Goal: Task Accomplishment & Management: Use online tool/utility

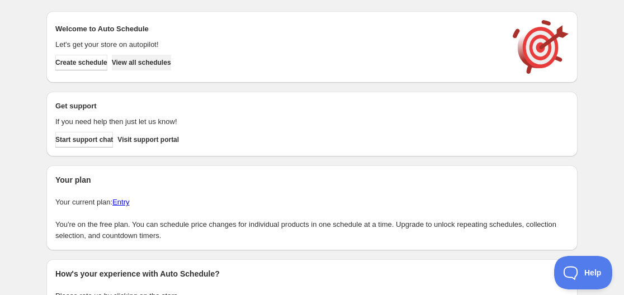
click at [166, 67] on button "View all schedules" at bounding box center [141, 63] width 59 height 16
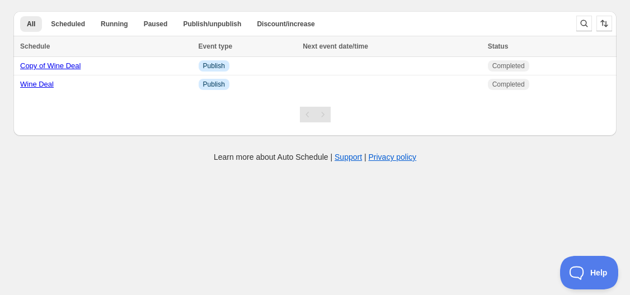
click at [72, 165] on body "Create schedule Help & support Cancel Discount prices Schedule a discount, sale…" at bounding box center [315, 147] width 630 height 295
click at [71, 64] on link "Copy of Wine Deal" at bounding box center [50, 66] width 60 height 8
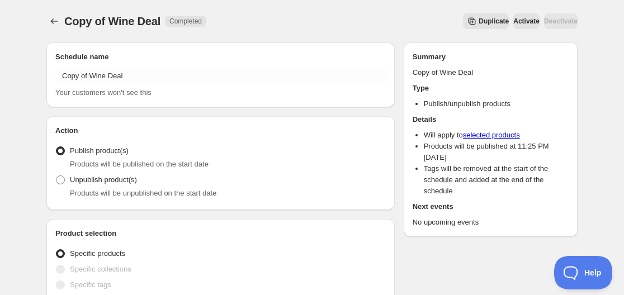
radio input "true"
checkbox input "true"
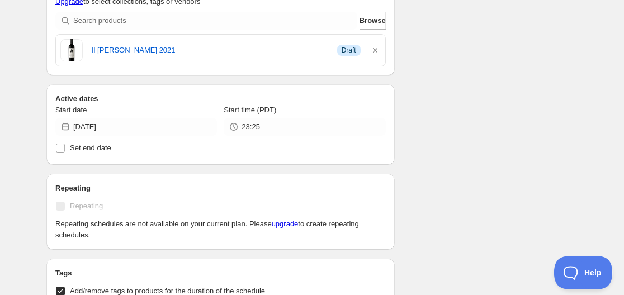
scroll to position [336, 0]
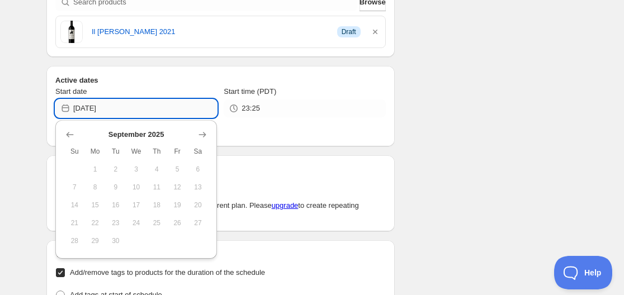
click at [95, 110] on input "2025-09-30" at bounding box center [145, 109] width 144 height 18
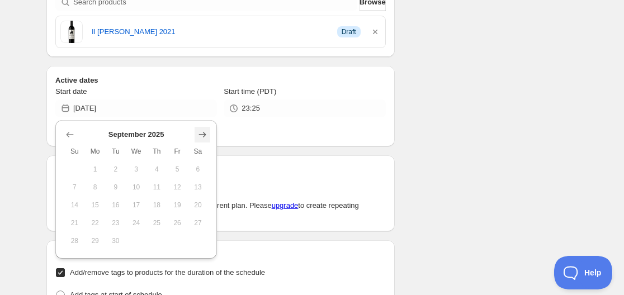
click at [205, 134] on icon "Show next month, October 2025" at bounding box center [202, 135] width 7 height 6
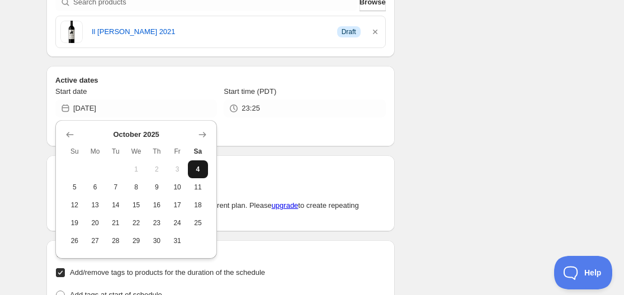
click at [200, 170] on span "4" at bounding box center [198, 169] width 12 height 9
type input "[DATE]"
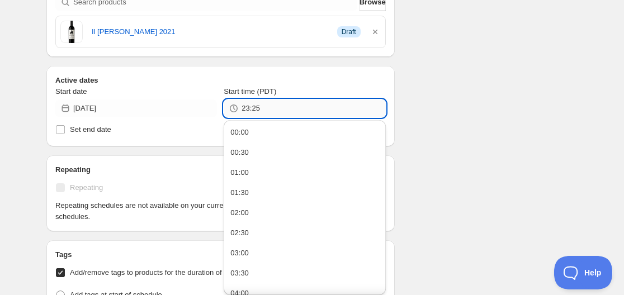
click at [248, 110] on input "23:25" at bounding box center [314, 109] width 144 height 18
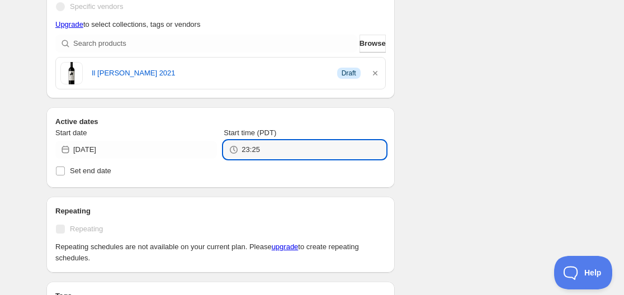
scroll to position [280, 0]
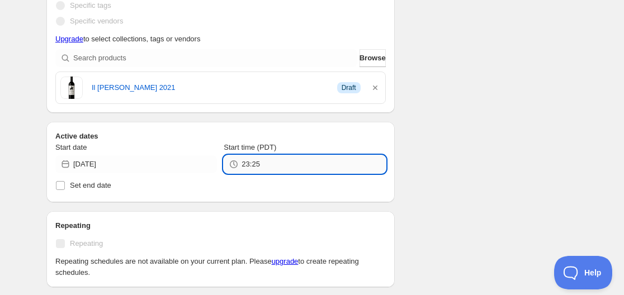
click at [267, 171] on input "23:25" at bounding box center [314, 165] width 144 height 18
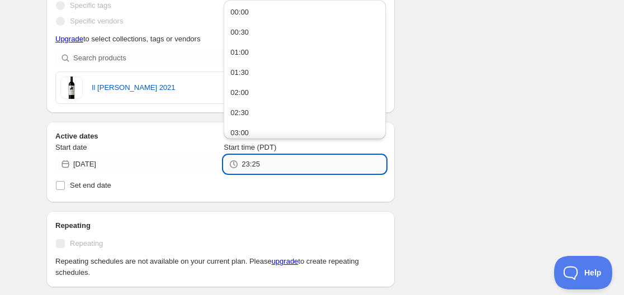
click at [248, 166] on input "23:25" at bounding box center [314, 165] width 144 height 18
type input "22:25"
click at [455, 161] on div "Schedule name Copy of Wine Deal Your customers won't see this Action Action Pub…" at bounding box center [307, 231] width 540 height 955
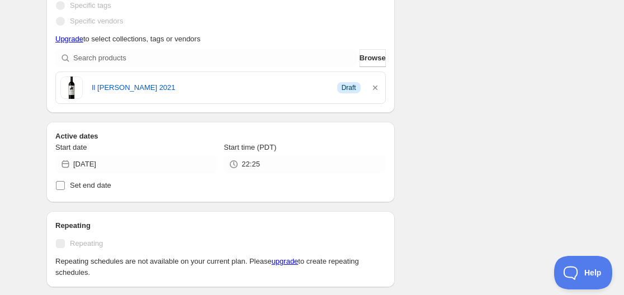
click at [63, 186] on input "Set end date" at bounding box center [60, 185] width 9 height 9
checkbox input "true"
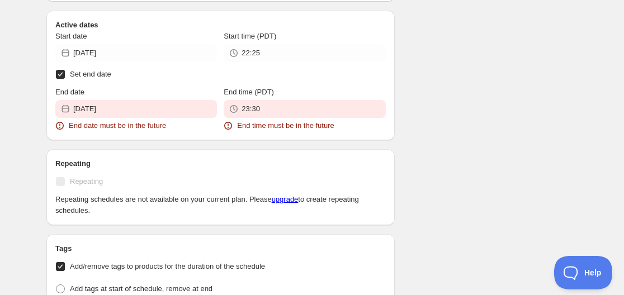
scroll to position [392, 0]
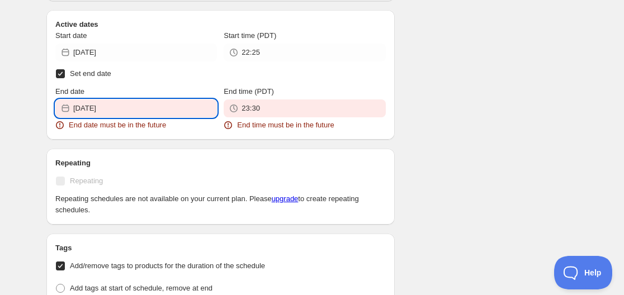
click at [120, 113] on input "2025-10-01" at bounding box center [145, 109] width 144 height 18
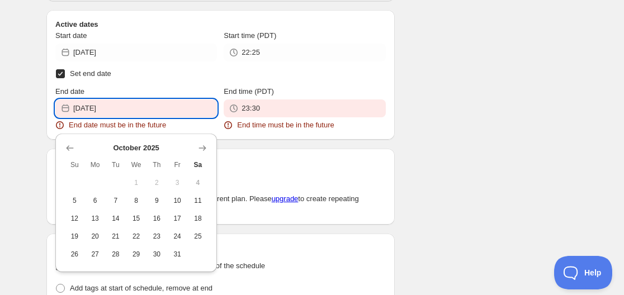
click at [195, 182] on span "4" at bounding box center [198, 182] width 12 height 9
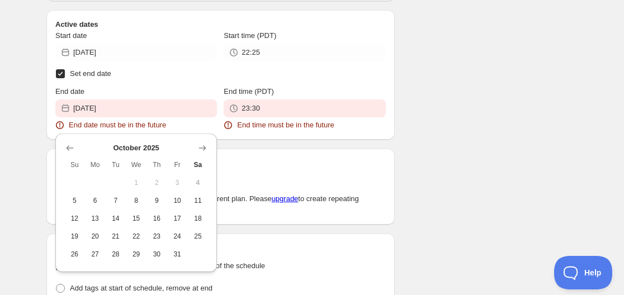
click at [198, 186] on span "4" at bounding box center [198, 182] width 12 height 9
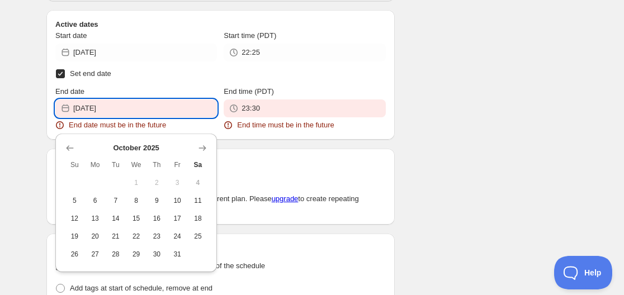
click at [107, 109] on input "2025-10-01" at bounding box center [145, 109] width 144 height 18
click at [112, 110] on input "2025-10-01" at bounding box center [145, 109] width 144 height 18
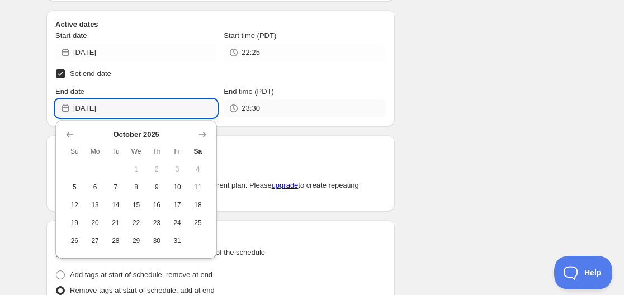
type input "[DATE]"
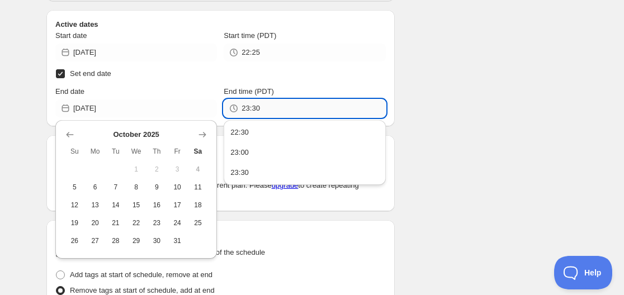
click at [269, 107] on input "23:30" at bounding box center [314, 109] width 144 height 18
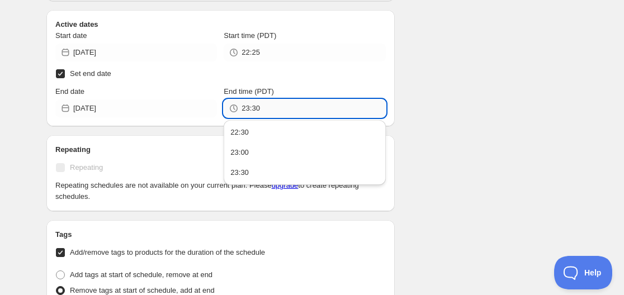
click at [245, 112] on input "23:30" at bounding box center [314, 109] width 144 height 18
type input "22:30"
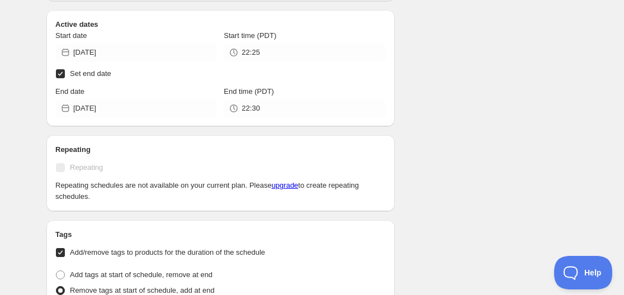
scroll to position [224, 0]
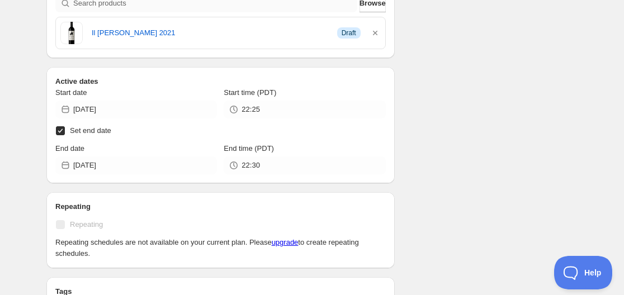
scroll to position [336, 0]
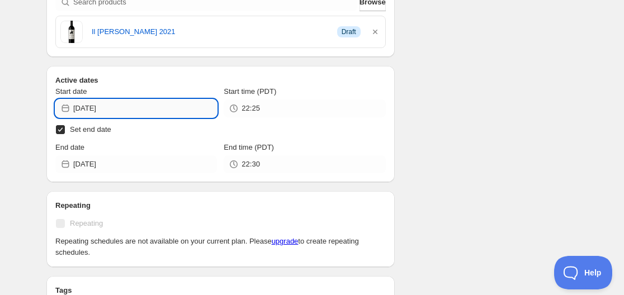
click at [109, 108] on input "[DATE]" at bounding box center [145, 109] width 144 height 18
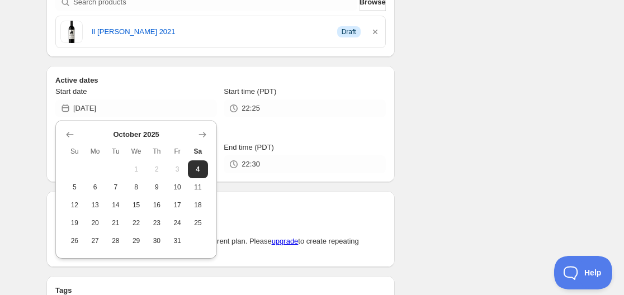
click at [176, 171] on span "3" at bounding box center [178, 169] width 12 height 9
click at [177, 175] on button "3" at bounding box center [177, 170] width 21 height 18
click at [177, 168] on span "3" at bounding box center [178, 169] width 12 height 9
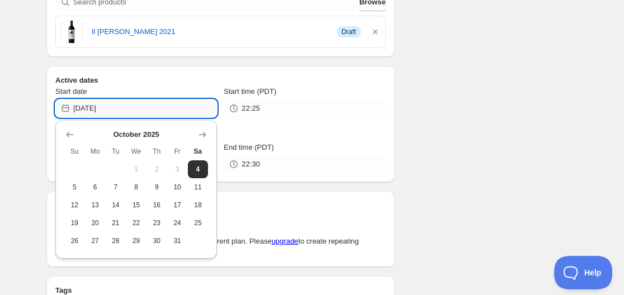
click at [108, 103] on input "[DATE]" at bounding box center [145, 109] width 144 height 18
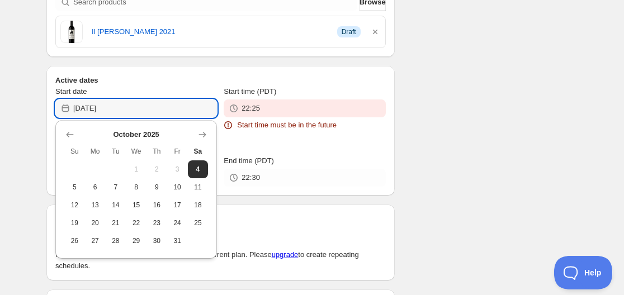
type input "[DATE]"
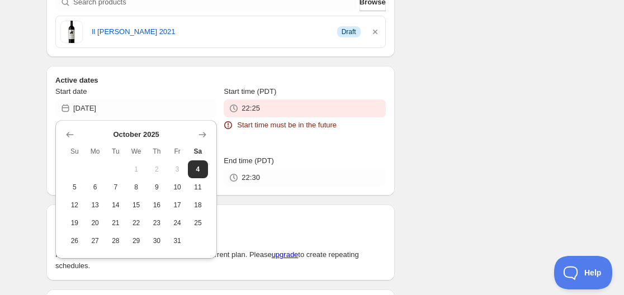
click at [456, 114] on div "Schedule name Copy of Wine Deal Your customers won't see this Action Action Pub…" at bounding box center [307, 226] width 540 height 1057
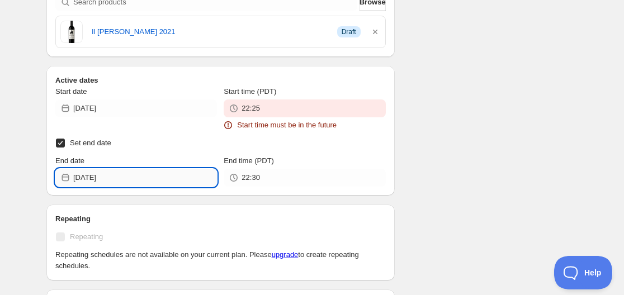
click at [111, 183] on input "[DATE]" at bounding box center [145, 178] width 144 height 18
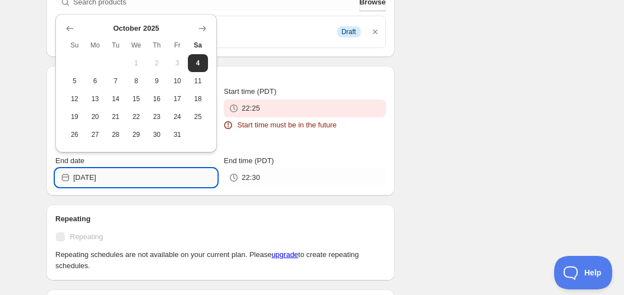
click at [107, 180] on input "[DATE]" at bounding box center [145, 178] width 144 height 18
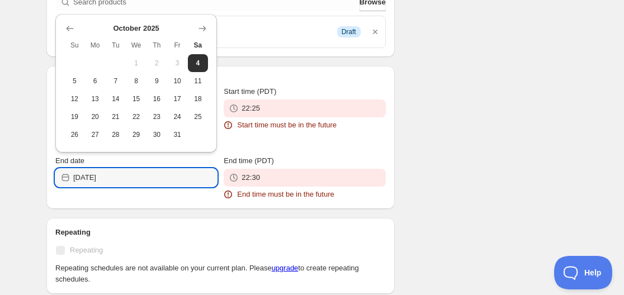
type input "[DATE]"
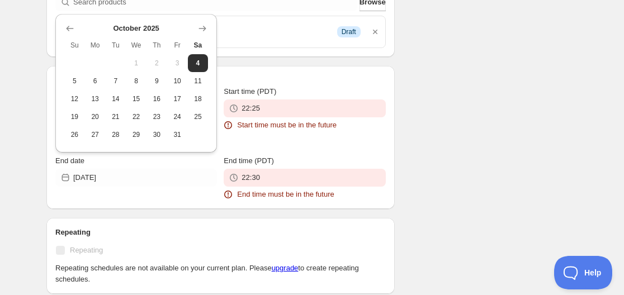
click at [451, 133] on div "Schedule name Copy of Wine Deal Your customers won't see this Action Action Pub…" at bounding box center [307, 233] width 540 height 1071
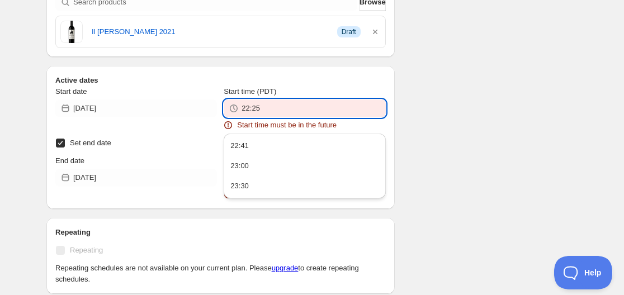
drag, startPoint x: 252, startPoint y: 109, endPoint x: 265, endPoint y: 111, distance: 12.5
click at [265, 111] on input "22:25" at bounding box center [314, 109] width 144 height 18
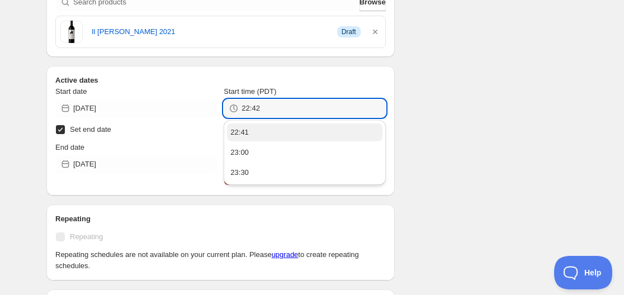
click at [252, 134] on button "22:41" at bounding box center [304, 133] width 155 height 18
type input "22:41"
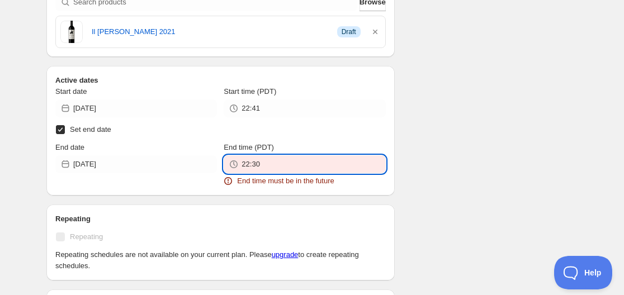
click at [256, 169] on input "22:30" at bounding box center [314, 165] width 144 height 18
drag, startPoint x: 252, startPoint y: 166, endPoint x: 260, endPoint y: 167, distance: 7.9
click at [260, 167] on input "22:30" at bounding box center [314, 165] width 144 height 18
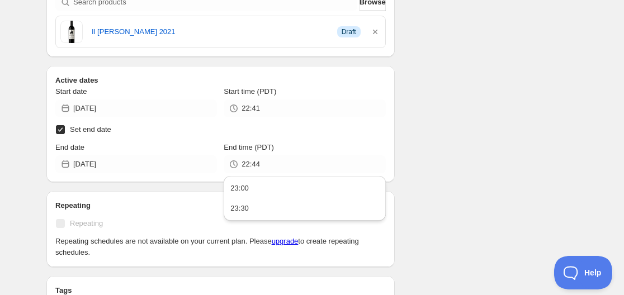
click at [447, 84] on div "Schedule name Copy of Wine Deal Your customers won't see this Action Action Pub…" at bounding box center [307, 220] width 540 height 1044
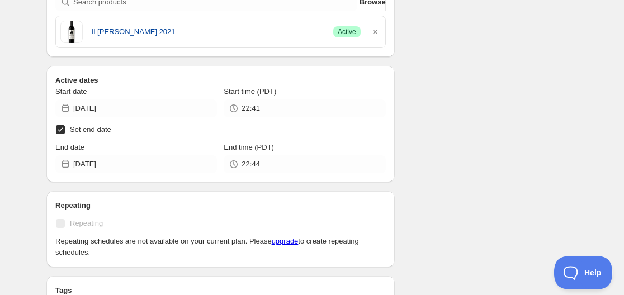
type input "00:00"
